Goal: Information Seeking & Learning: Compare options

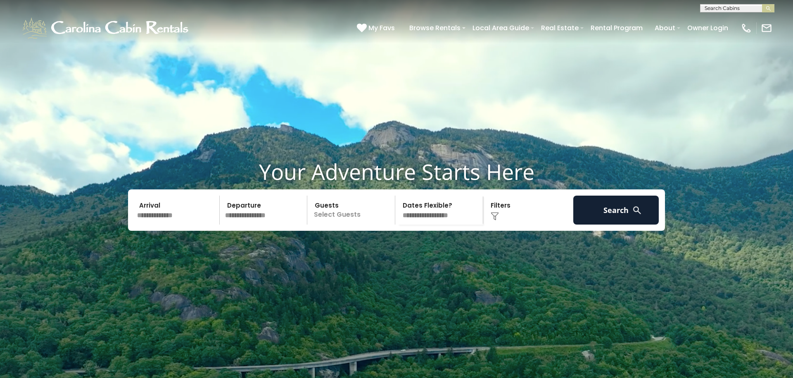
click at [725, 10] on input "text" at bounding box center [737, 10] width 72 height 8
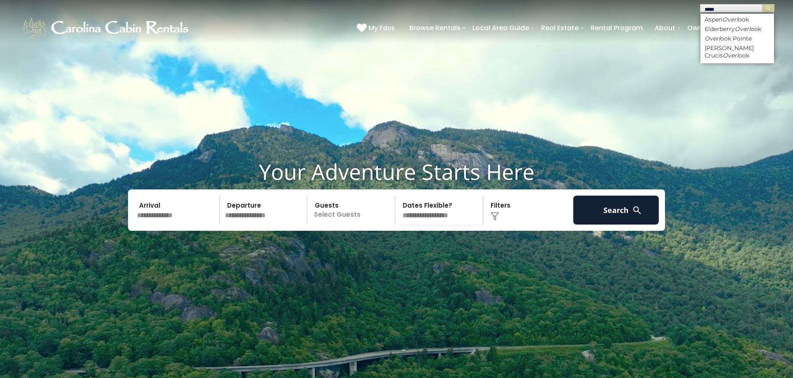
type input "****"
drag, startPoint x: 722, startPoint y: 23, endPoint x: 728, endPoint y: 38, distance: 15.8
click at [728, 38] on li "Overl ook Pointe" at bounding box center [738, 38] width 74 height 7
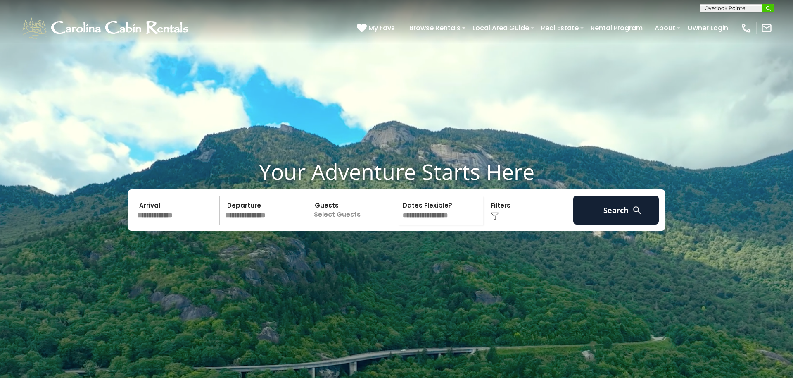
click at [770, 9] on img "submit" at bounding box center [769, 8] width 6 height 6
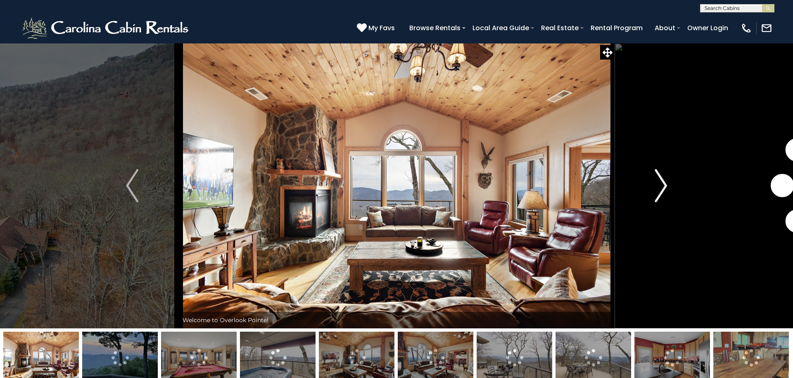
click at [662, 185] on img "Next" at bounding box center [661, 185] width 12 height 33
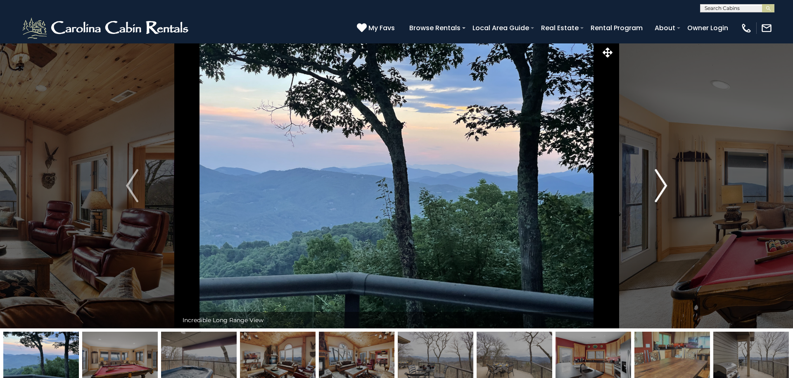
click at [662, 185] on img "Next" at bounding box center [661, 185] width 12 height 33
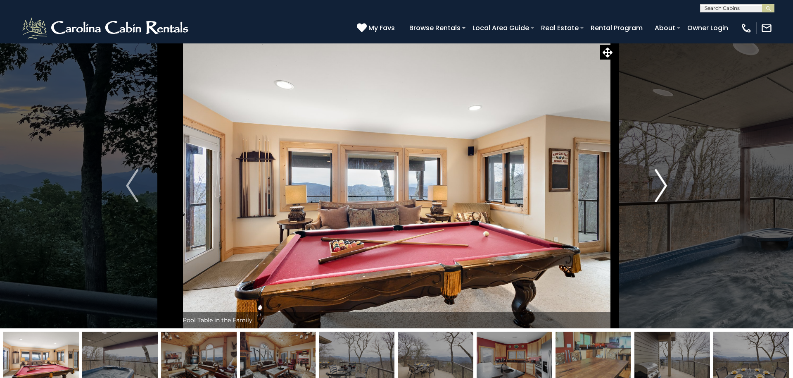
click at [662, 185] on img "Next" at bounding box center [661, 185] width 12 height 33
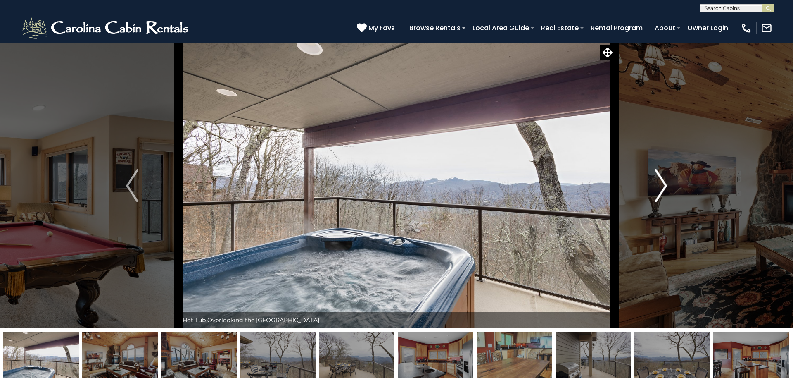
click at [662, 185] on img "Next" at bounding box center [661, 185] width 12 height 33
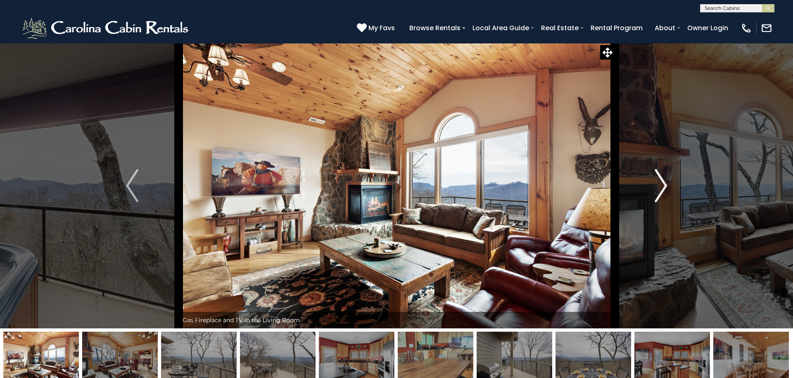
click at [662, 185] on img "Next" at bounding box center [661, 185] width 12 height 33
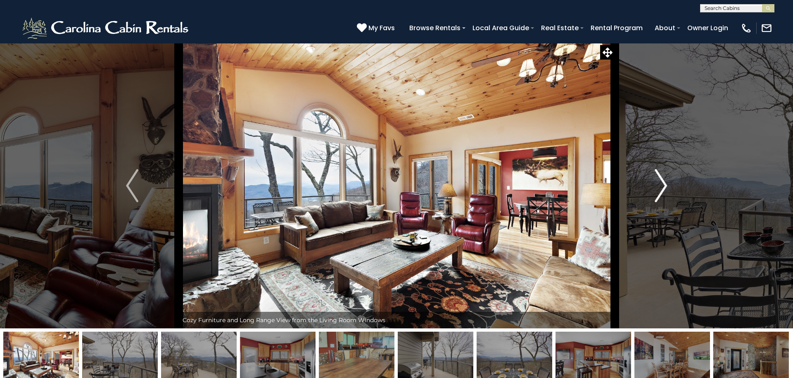
click at [662, 185] on img "Next" at bounding box center [661, 185] width 12 height 33
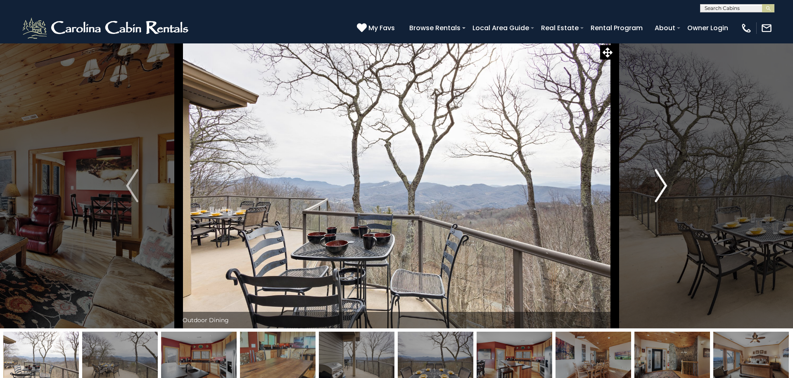
click at [662, 185] on img "Next" at bounding box center [661, 185] width 12 height 33
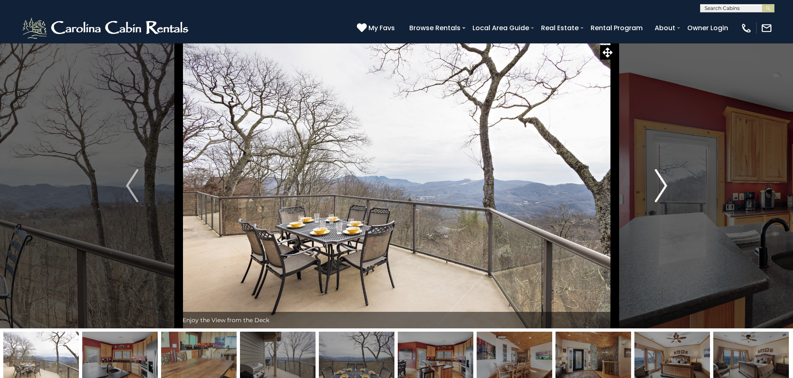
click at [662, 185] on img "Next" at bounding box center [661, 185] width 12 height 33
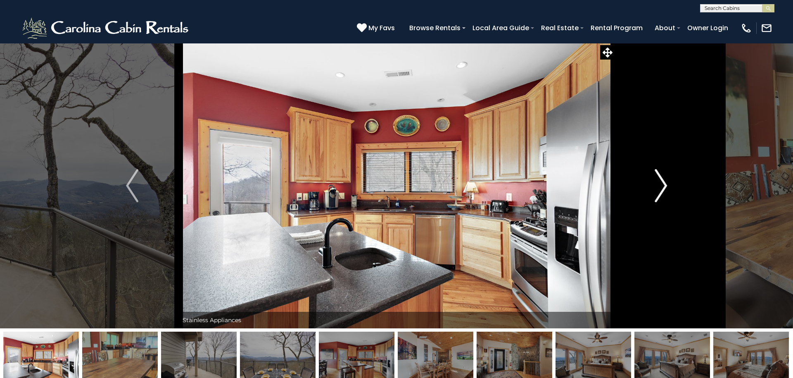
click at [662, 185] on img "Next" at bounding box center [661, 185] width 12 height 33
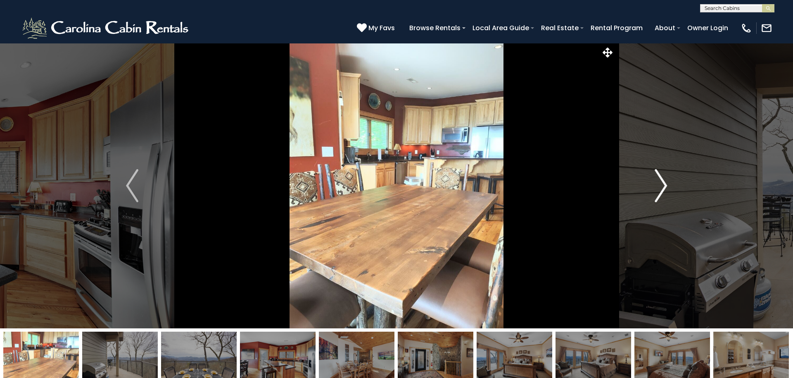
click at [662, 185] on img "Next" at bounding box center [661, 185] width 12 height 33
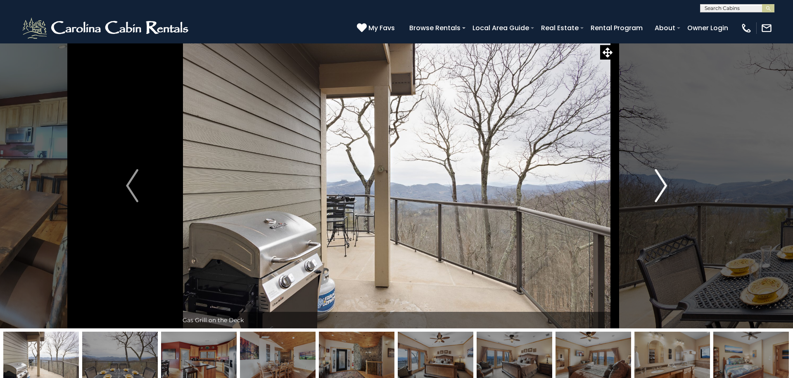
click at [662, 185] on img "Next" at bounding box center [661, 185] width 12 height 33
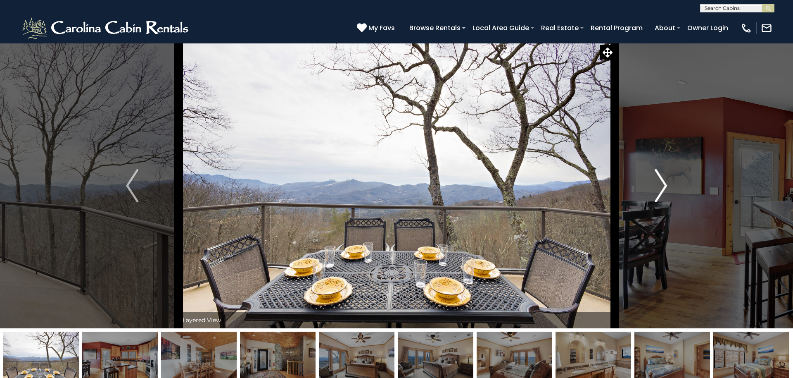
click at [662, 185] on img "Next" at bounding box center [661, 185] width 12 height 33
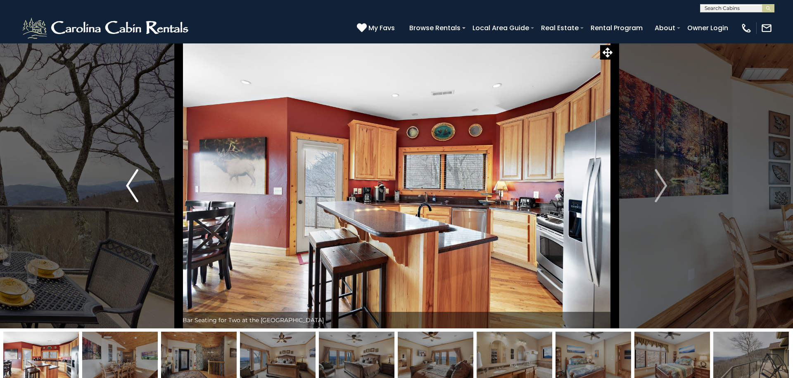
click at [135, 184] on img "Previous" at bounding box center [132, 185] width 12 height 33
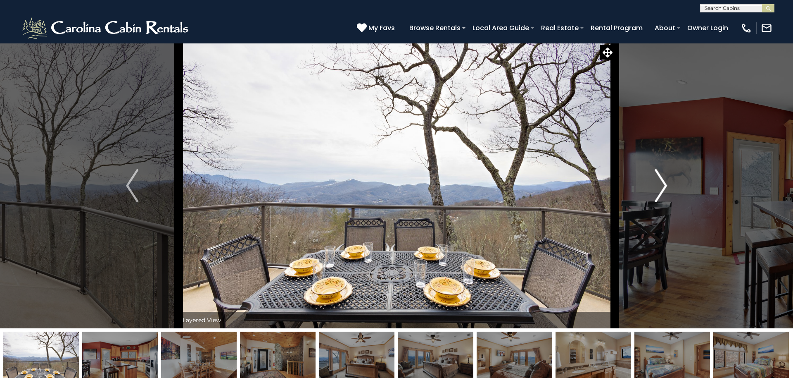
click at [658, 191] on img "Next" at bounding box center [661, 185] width 12 height 33
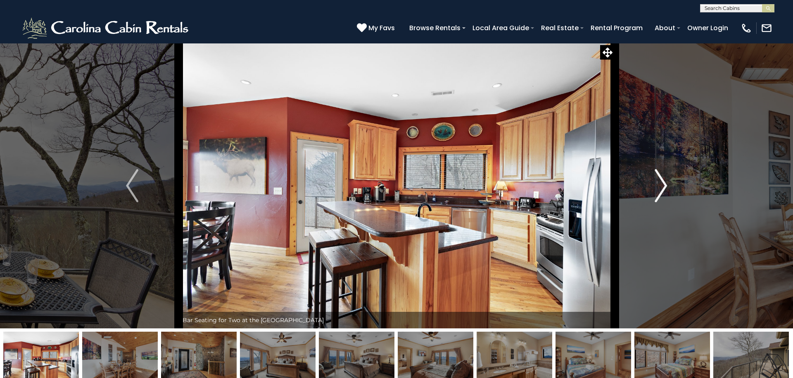
click at [658, 191] on img "Next" at bounding box center [661, 185] width 12 height 33
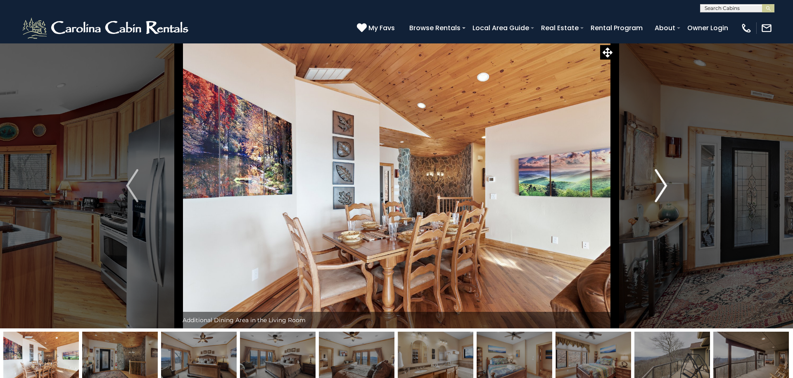
click at [658, 191] on img "Next" at bounding box center [661, 185] width 12 height 33
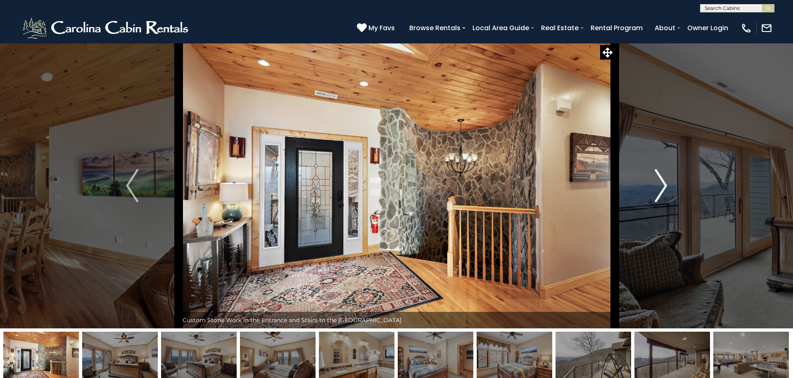
click at [658, 191] on img "Next" at bounding box center [661, 185] width 12 height 33
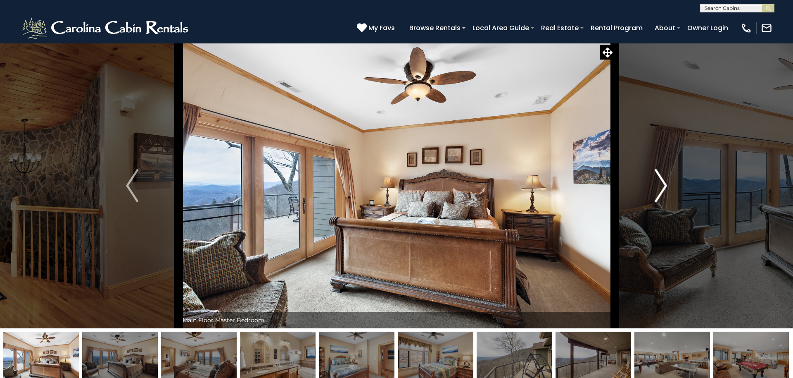
click at [658, 191] on img "Next" at bounding box center [661, 185] width 12 height 33
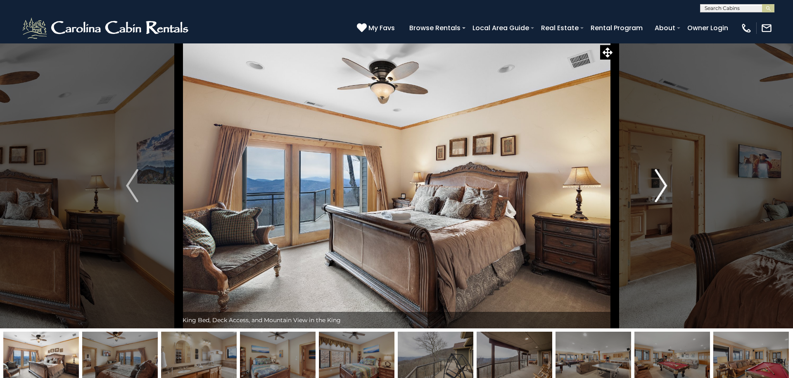
click at [658, 191] on img "Next" at bounding box center [661, 185] width 12 height 33
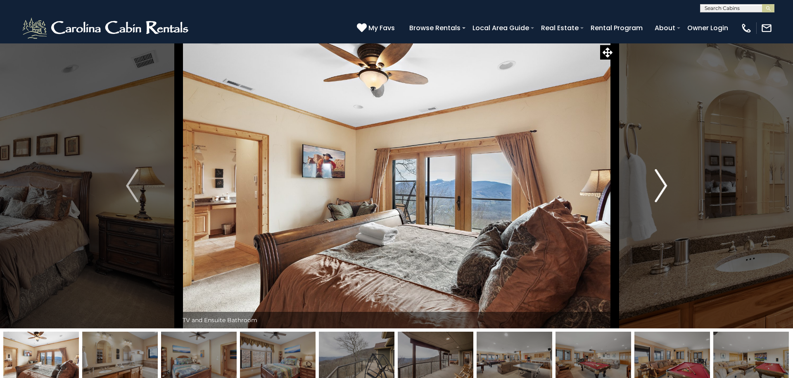
click at [658, 191] on img "Next" at bounding box center [661, 185] width 12 height 33
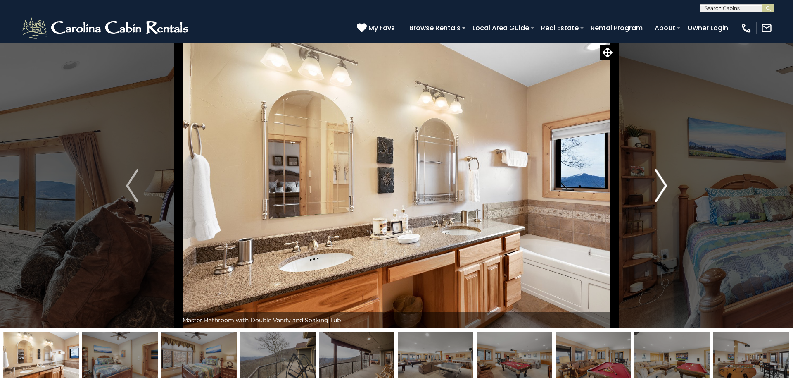
click at [658, 191] on img "Next" at bounding box center [661, 185] width 12 height 33
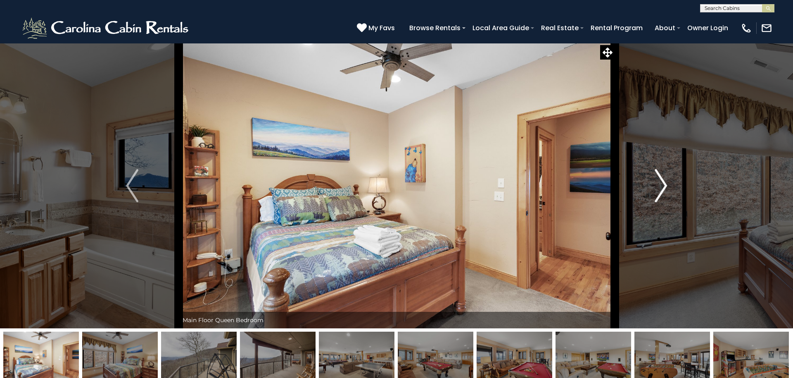
click at [658, 191] on img "Next" at bounding box center [661, 185] width 12 height 33
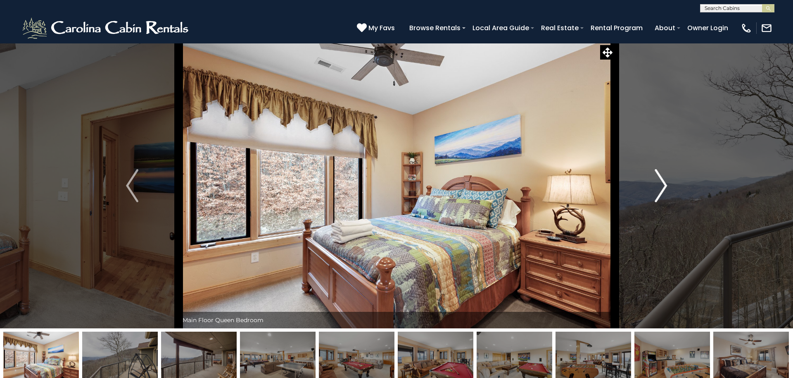
click at [658, 191] on img "Next" at bounding box center [661, 185] width 12 height 33
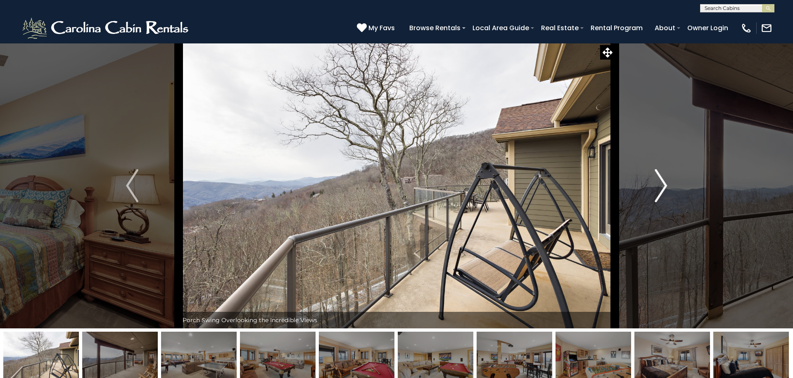
click at [658, 191] on img "Next" at bounding box center [661, 185] width 12 height 33
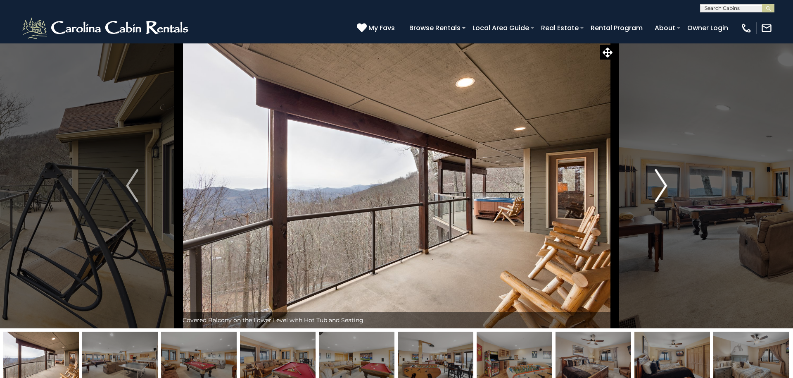
click at [658, 191] on img "Next" at bounding box center [661, 185] width 12 height 33
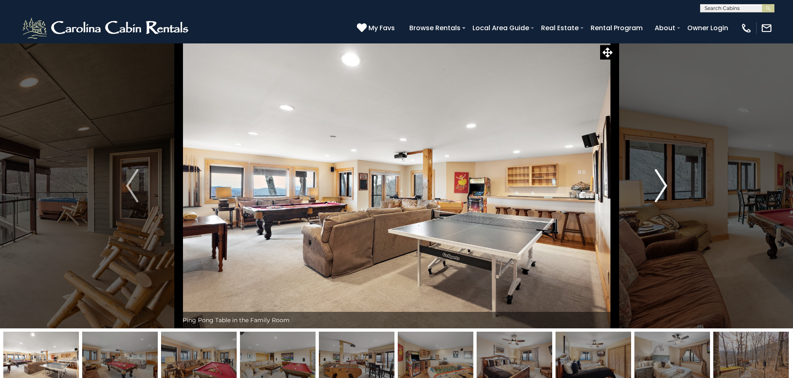
click at [658, 191] on img "Next" at bounding box center [661, 185] width 12 height 33
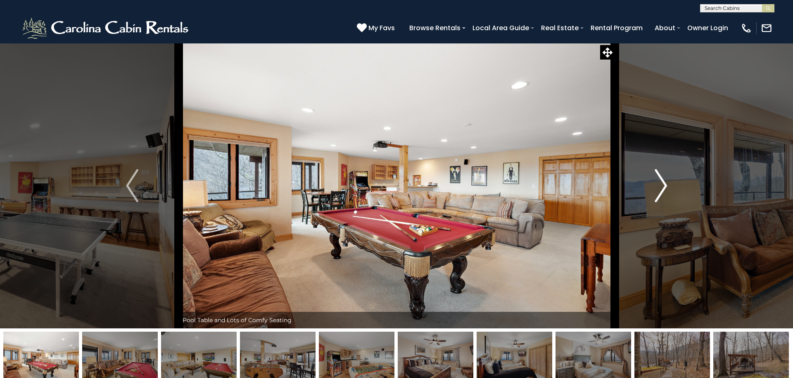
click at [658, 191] on img "Next" at bounding box center [661, 185] width 12 height 33
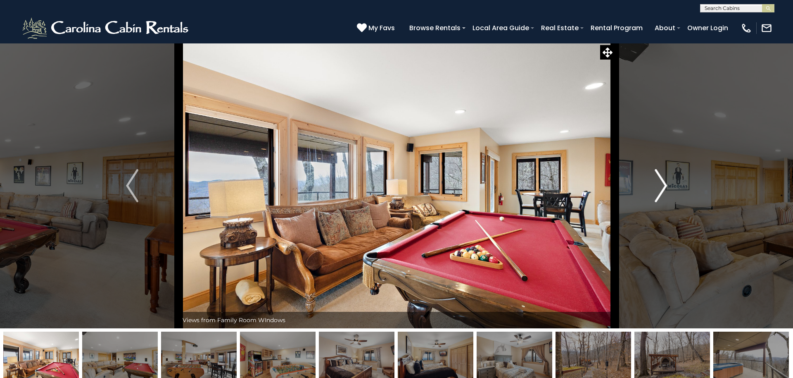
click at [658, 191] on img "Next" at bounding box center [661, 185] width 12 height 33
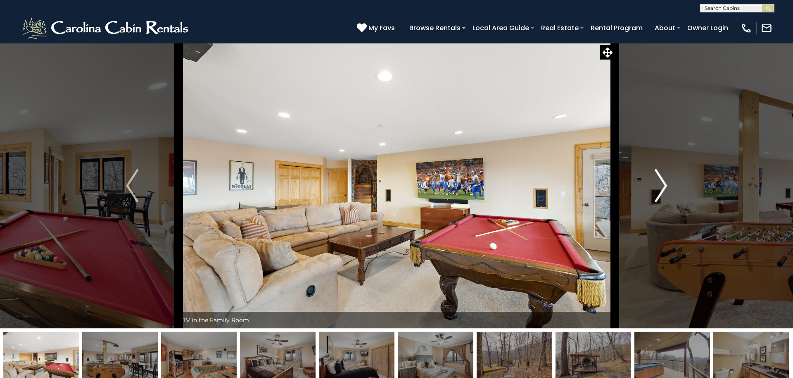
click at [658, 191] on img "Next" at bounding box center [661, 185] width 12 height 33
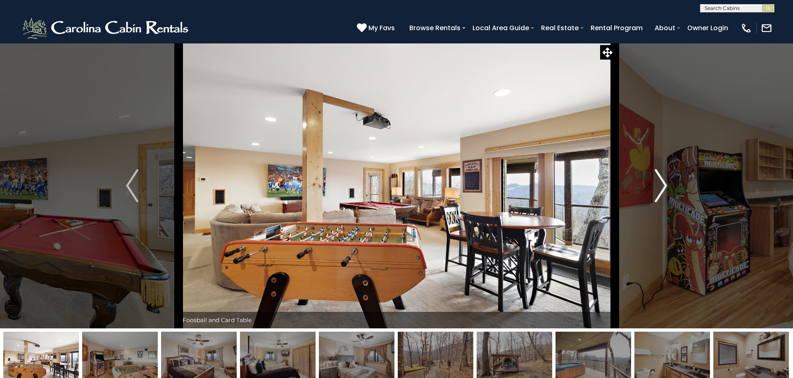
click at [658, 191] on img "Next" at bounding box center [661, 185] width 12 height 33
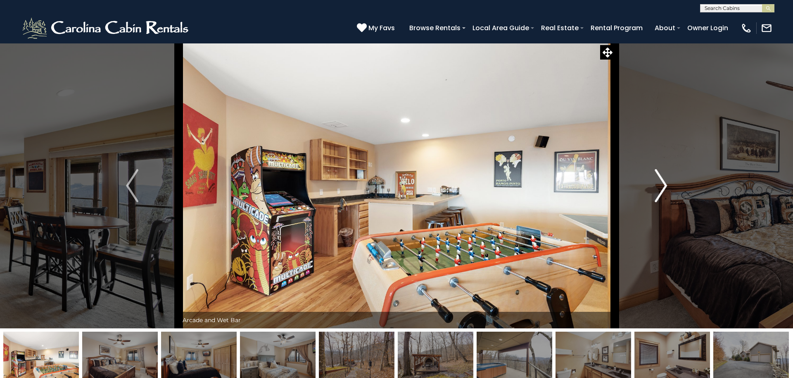
click at [658, 191] on img "Next" at bounding box center [661, 185] width 12 height 33
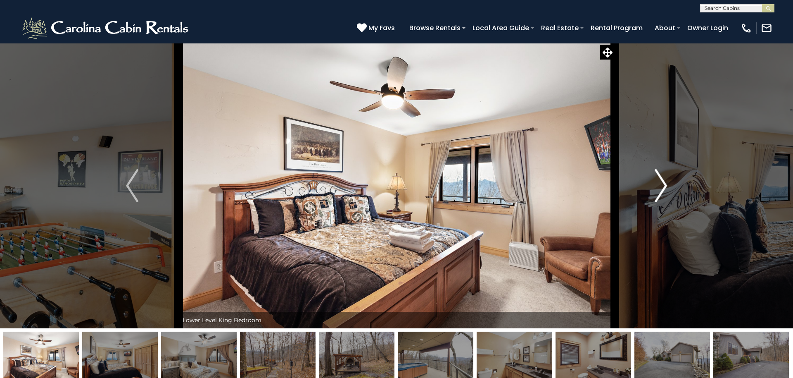
click at [658, 191] on img "Next" at bounding box center [661, 185] width 12 height 33
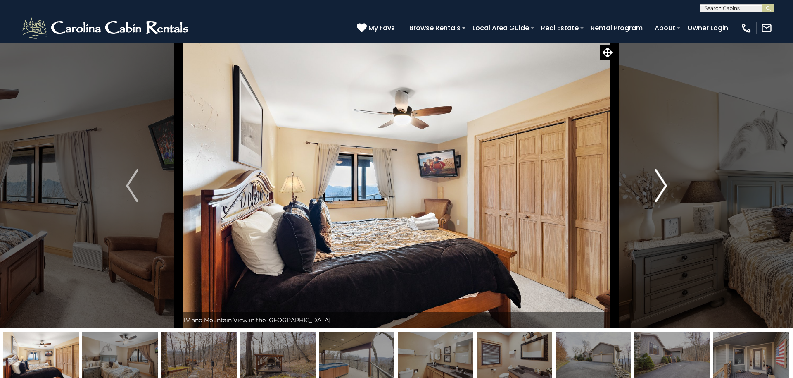
click at [658, 191] on img "Next" at bounding box center [661, 185] width 12 height 33
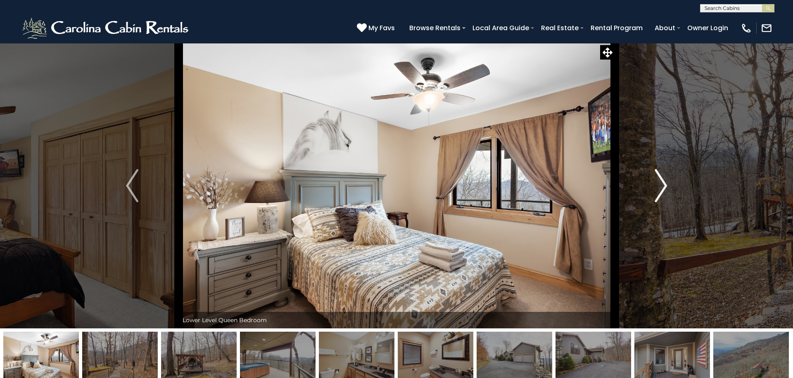
click at [658, 191] on img "Next" at bounding box center [661, 185] width 12 height 33
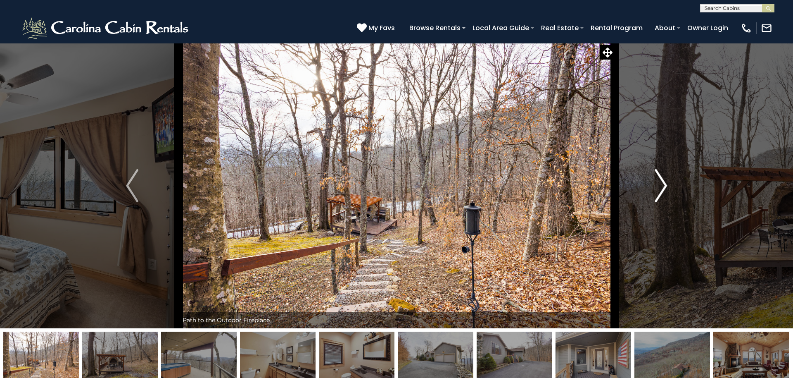
click at [658, 191] on img "Next" at bounding box center [661, 185] width 12 height 33
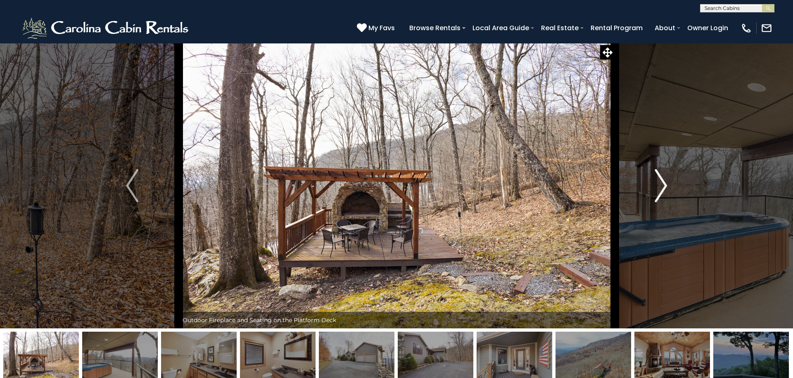
click at [658, 191] on img "Next" at bounding box center [661, 185] width 12 height 33
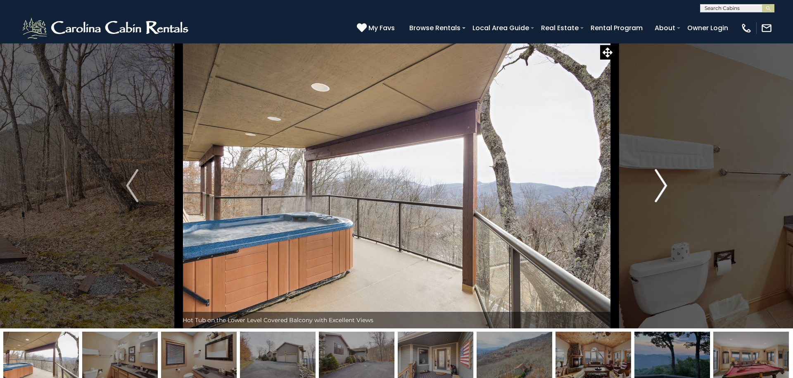
click at [658, 191] on img "Next" at bounding box center [661, 185] width 12 height 33
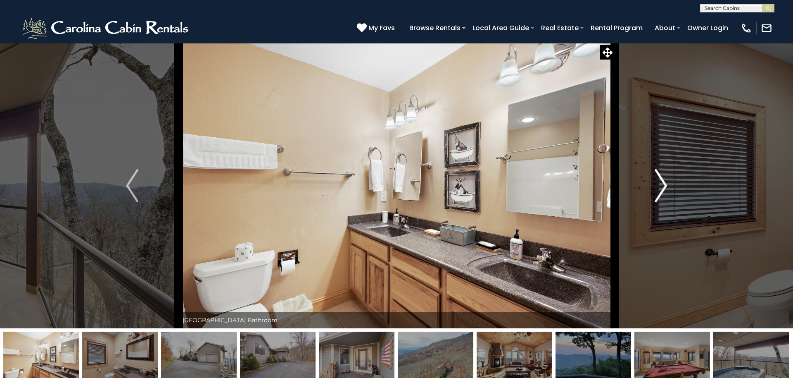
click at [658, 191] on img "Next" at bounding box center [661, 185] width 12 height 33
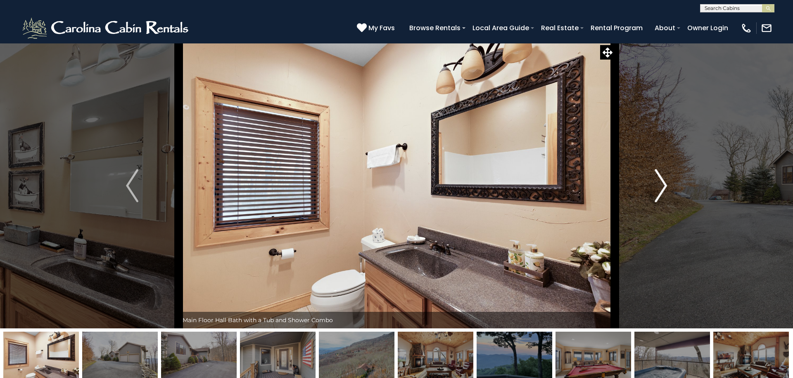
click at [658, 191] on img "Next" at bounding box center [661, 185] width 12 height 33
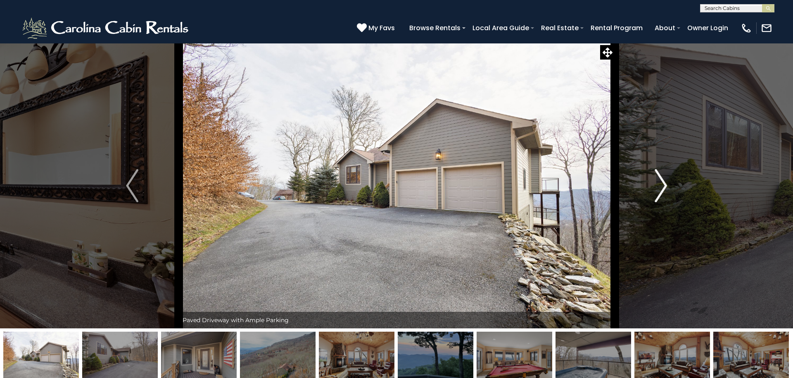
click at [658, 191] on img "Next" at bounding box center [661, 185] width 12 height 33
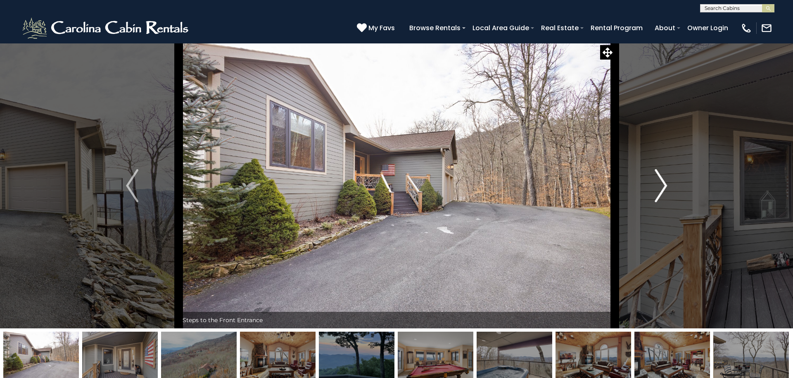
click at [658, 191] on img "Next" at bounding box center [661, 185] width 12 height 33
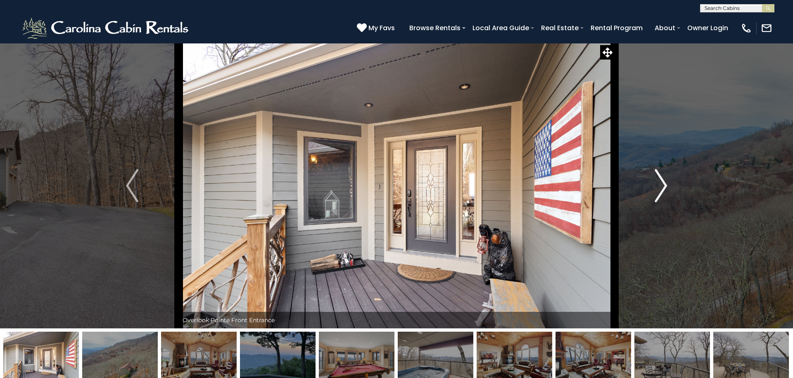
click at [659, 191] on img "Next" at bounding box center [661, 185] width 12 height 33
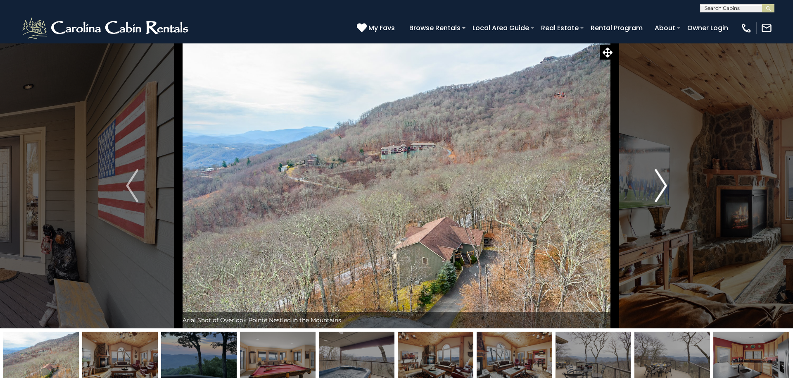
click at [659, 191] on img "Next" at bounding box center [661, 185] width 12 height 33
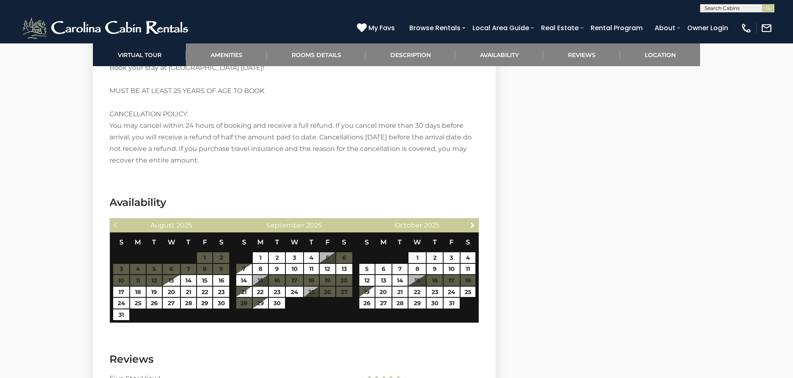
scroll to position [1557, 0]
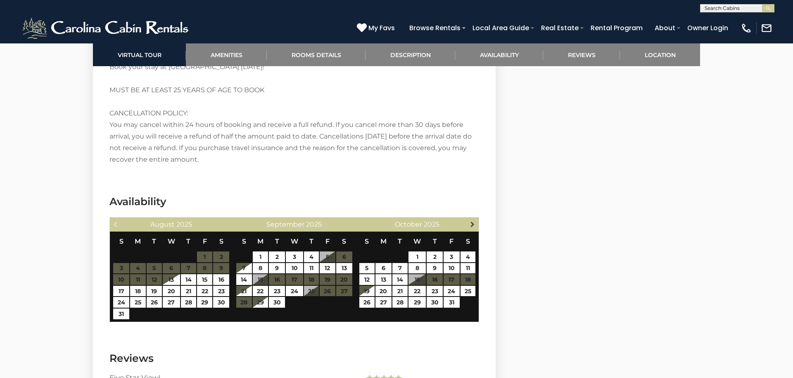
click at [474, 225] on span "Next" at bounding box center [472, 224] width 7 height 7
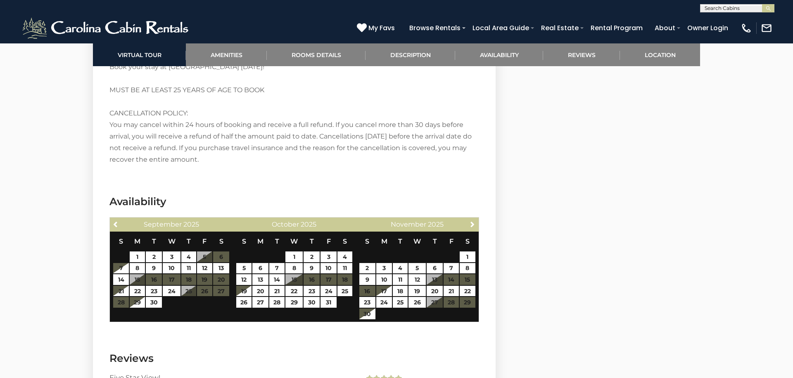
click at [474, 225] on span "Next" at bounding box center [472, 224] width 7 height 7
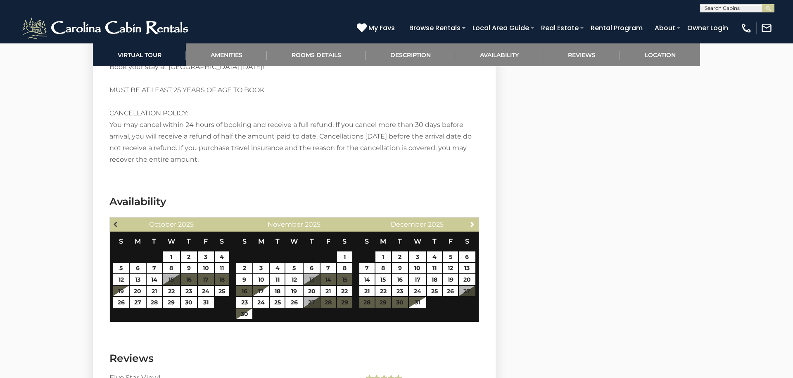
click at [115, 222] on span "Previous" at bounding box center [116, 224] width 7 height 7
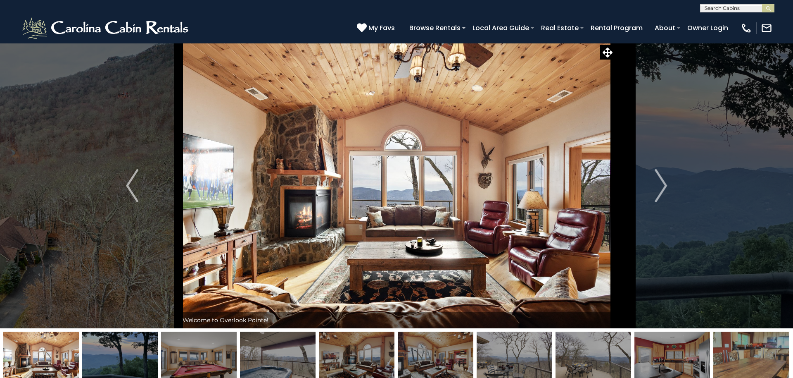
scroll to position [0, 0]
click at [733, 9] on input "text" at bounding box center [737, 10] width 72 height 8
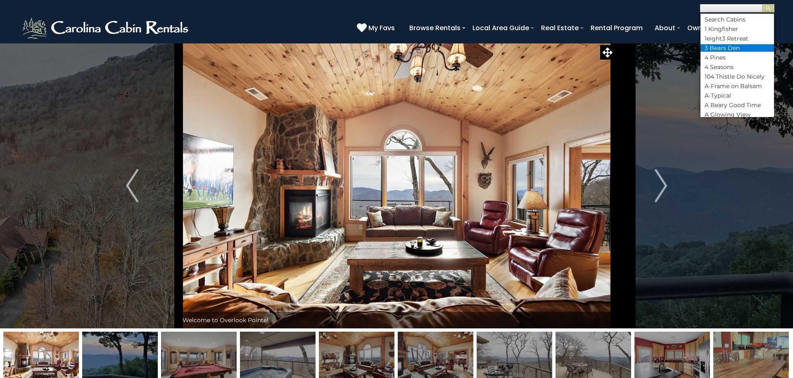
click at [736, 46] on li "3 Bears Den" at bounding box center [738, 47] width 74 height 7
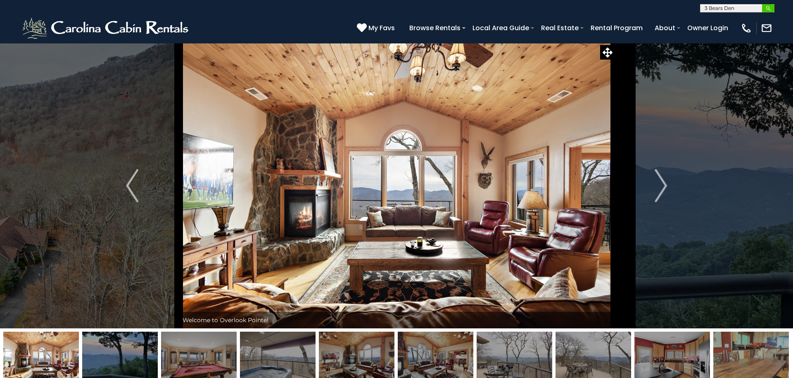
click at [771, 8] on img "submit" at bounding box center [769, 8] width 6 height 6
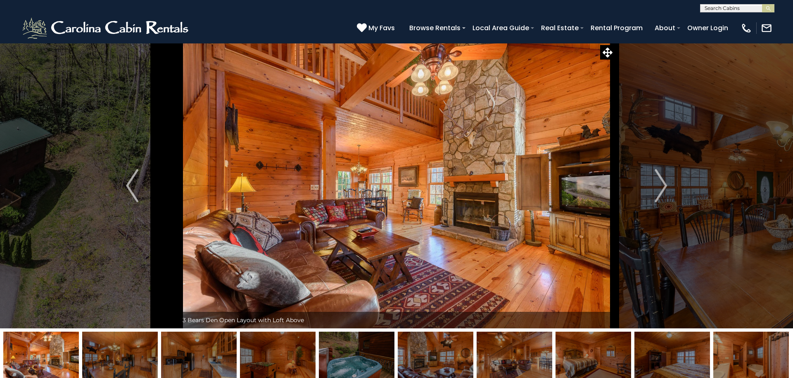
click at [743, 8] on input "text" at bounding box center [737, 10] width 72 height 8
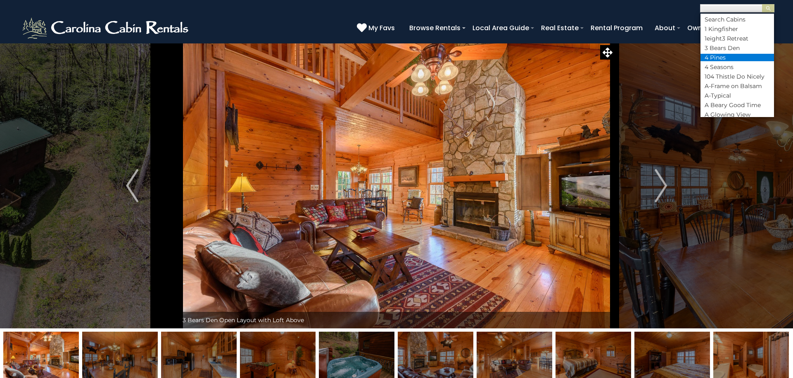
click at [738, 54] on li "4 Pines" at bounding box center [738, 57] width 74 height 7
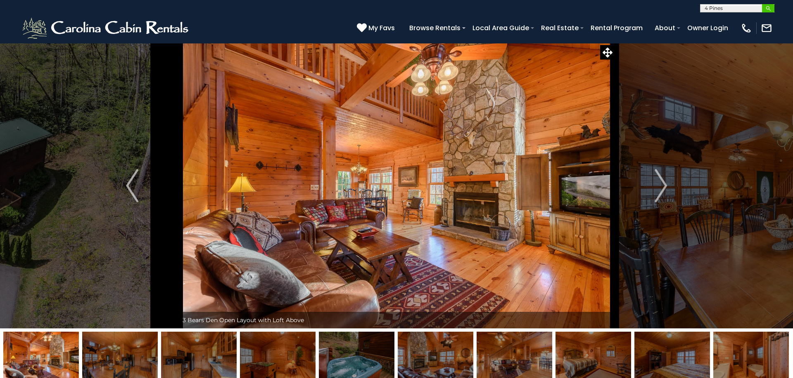
click at [767, 9] on img "submit" at bounding box center [769, 8] width 6 height 6
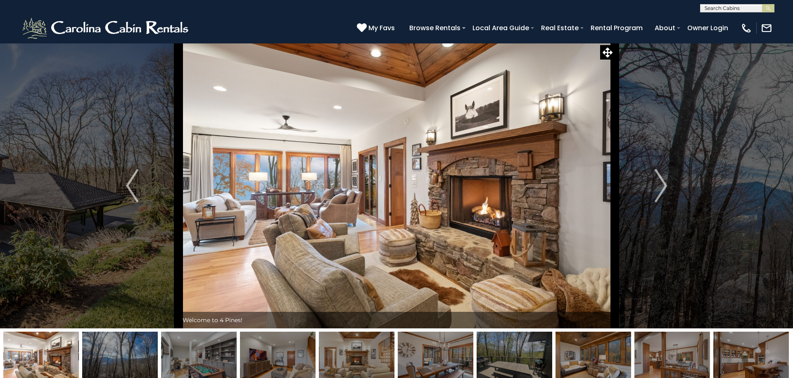
click at [753, 10] on input "text" at bounding box center [737, 10] width 72 height 8
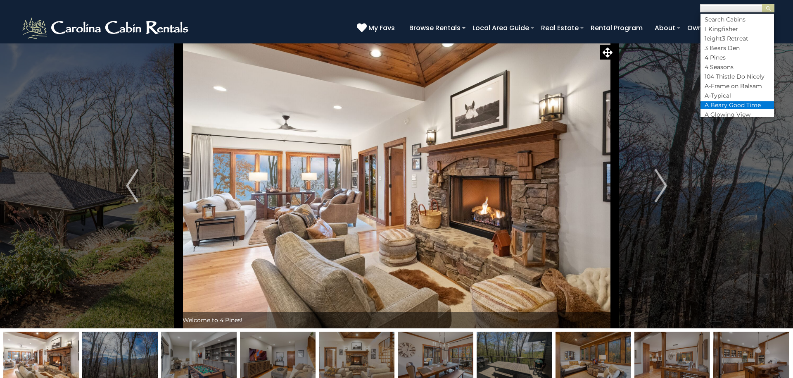
click at [736, 102] on li "A Beary Good Time" at bounding box center [738, 104] width 74 height 7
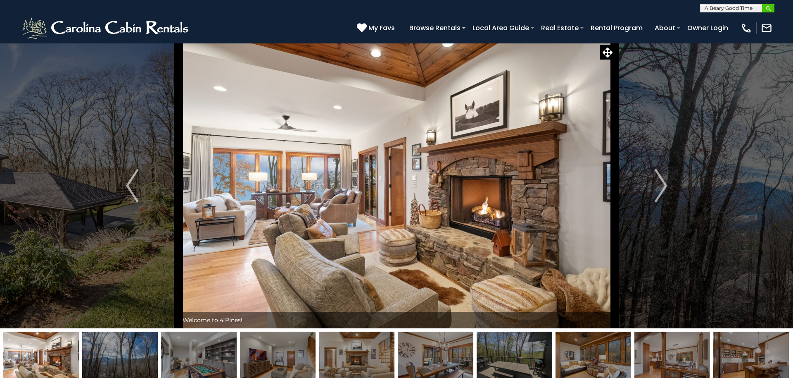
click at [771, 10] on img "submit" at bounding box center [769, 8] width 6 height 6
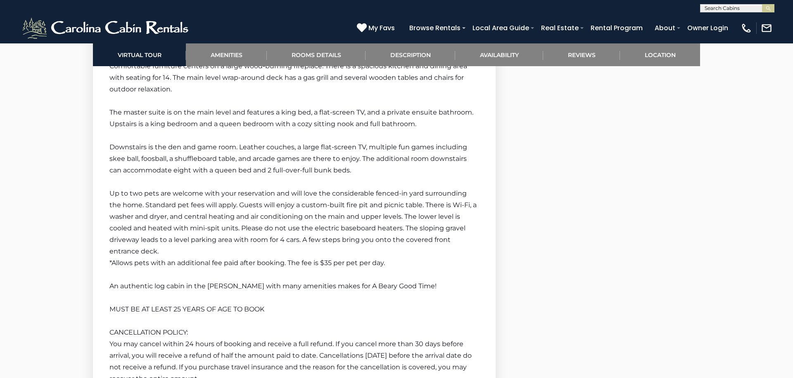
scroll to position [1278, 0]
click at [748, 10] on input "text" at bounding box center [737, 10] width 72 height 8
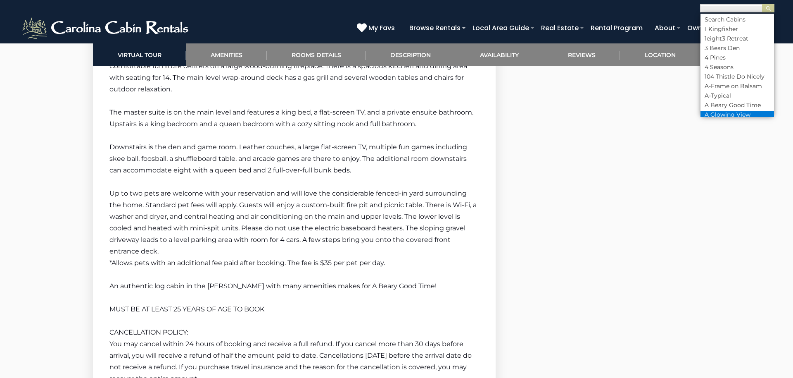
click at [730, 111] on li "A Glowing View" at bounding box center [738, 114] width 74 height 7
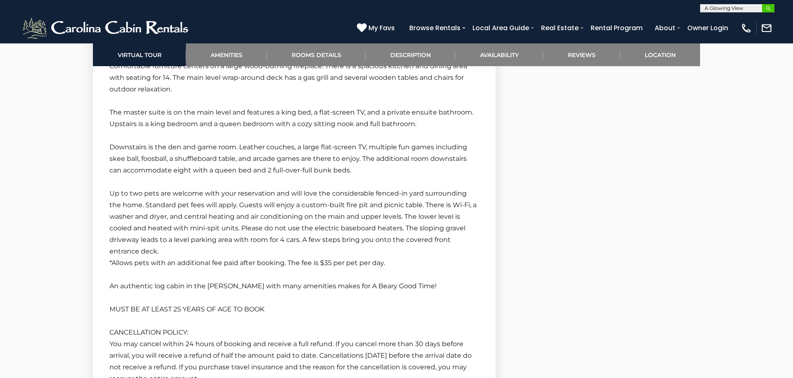
click at [771, 10] on img "submit" at bounding box center [769, 8] width 6 height 6
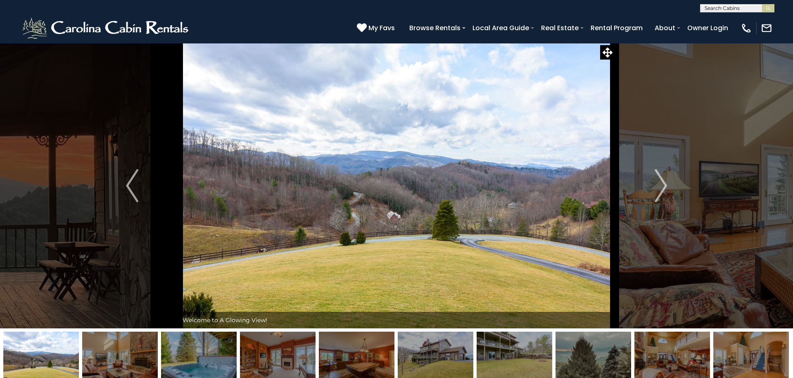
click at [753, 8] on input "text" at bounding box center [737, 10] width 72 height 8
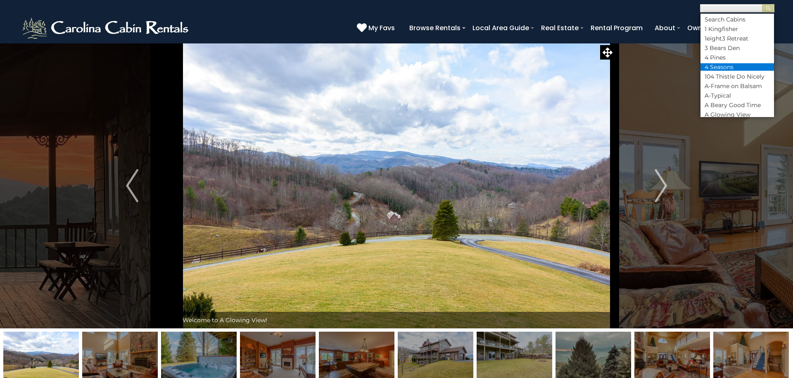
click at [741, 64] on li "4 Seasons" at bounding box center [738, 66] width 74 height 7
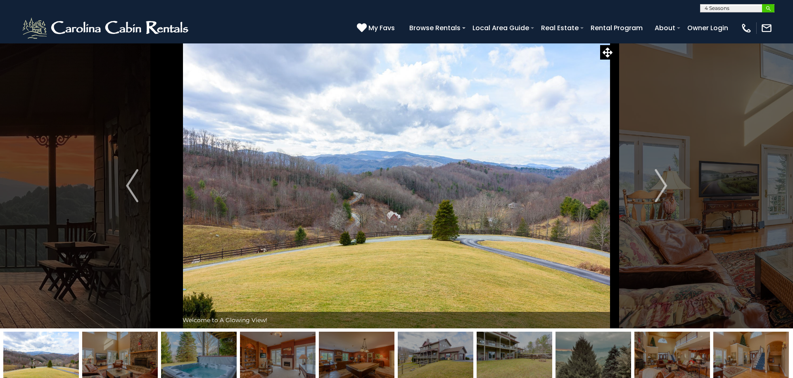
click at [771, 8] on img "submit" at bounding box center [769, 8] width 6 height 6
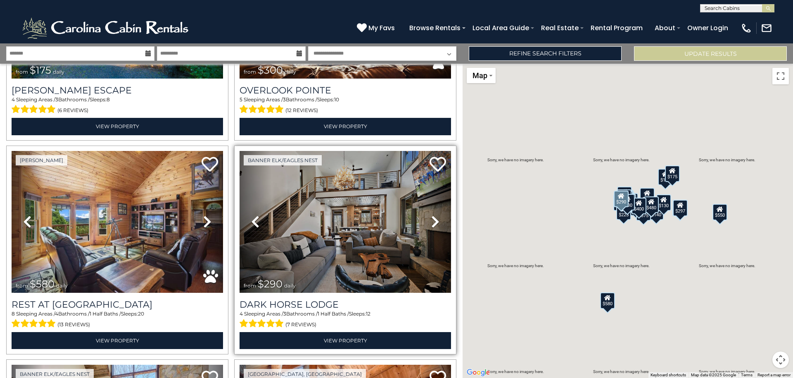
scroll to position [375, 0]
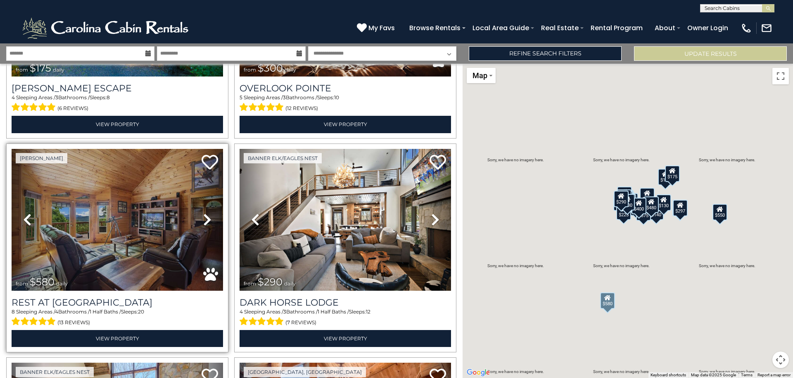
click at [110, 215] on img at bounding box center [118, 220] width 212 height 142
